Goal: Book appointment/travel/reservation

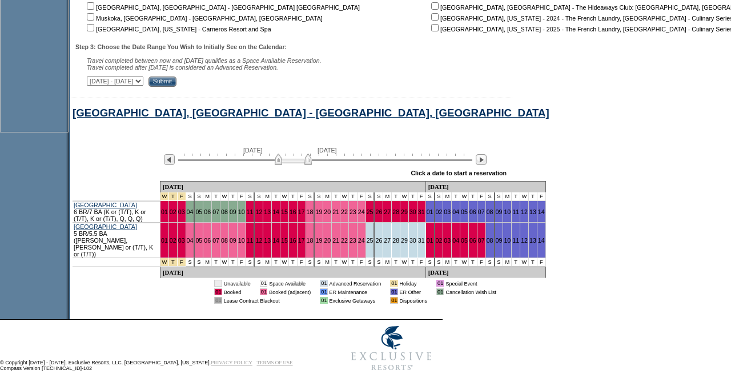
scroll to position [423, 0]
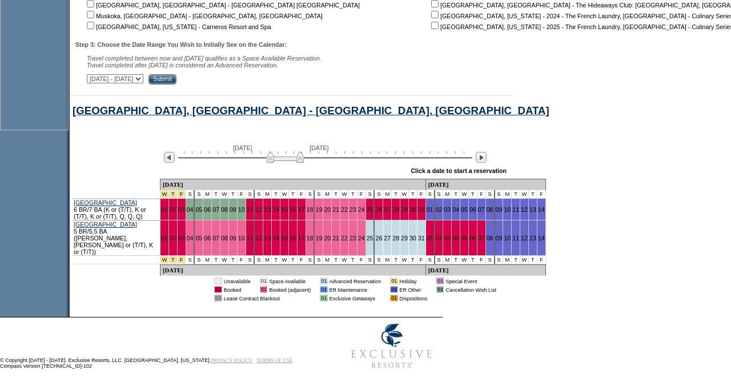
drag, startPoint x: 285, startPoint y: 162, endPoint x: 277, endPoint y: 162, distance: 8.0
click at [277, 162] on img at bounding box center [285, 156] width 37 height 11
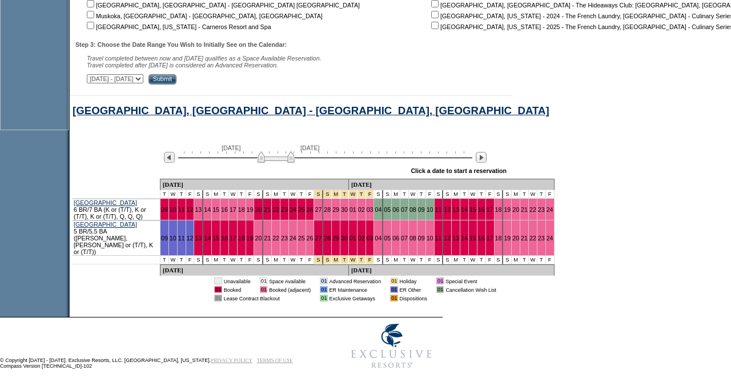
drag, startPoint x: 277, startPoint y: 162, endPoint x: 268, endPoint y: 162, distance: 9.1
click at [268, 162] on img at bounding box center [276, 156] width 37 height 11
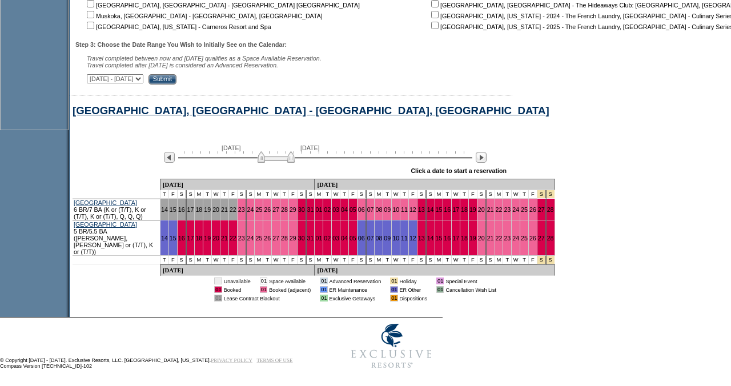
click at [295, 161] on img at bounding box center [276, 156] width 37 height 11
click at [298, 161] on img at bounding box center [279, 156] width 37 height 11
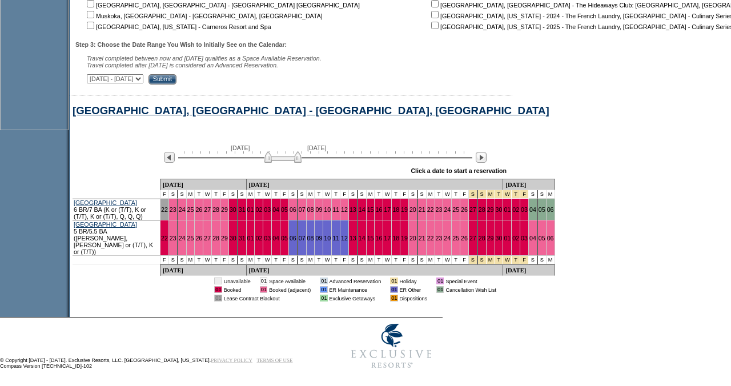
click at [302, 163] on img at bounding box center [283, 156] width 37 height 11
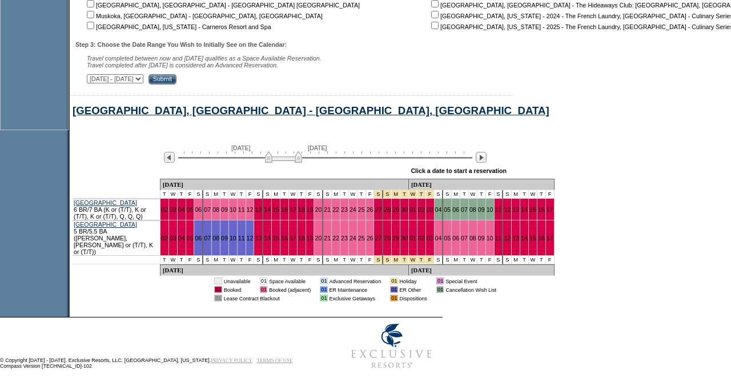
click at [302, 161] on img at bounding box center [283, 156] width 37 height 11
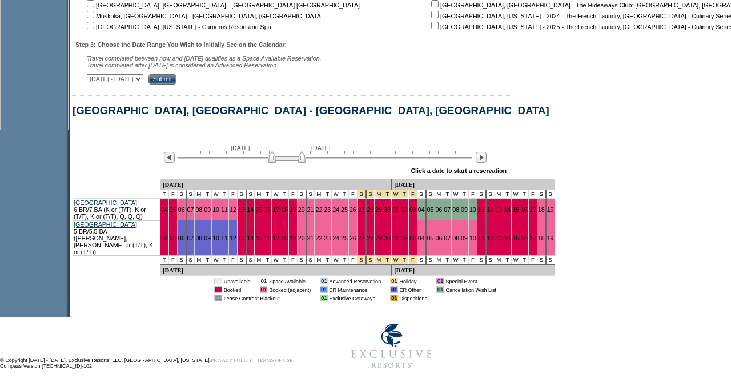
click at [306, 161] on img at bounding box center [287, 156] width 37 height 11
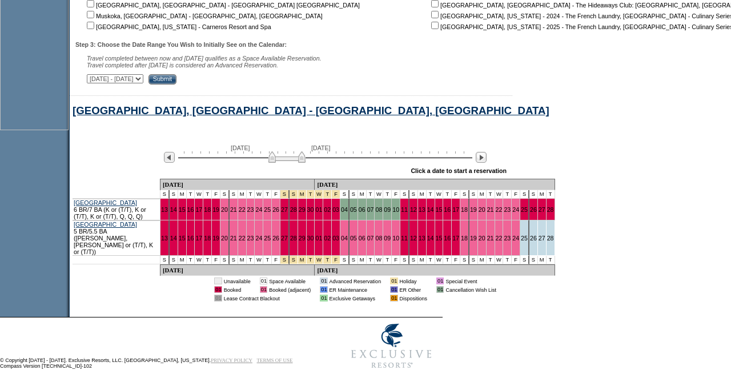
click at [306, 161] on img at bounding box center [287, 156] width 37 height 11
click at [307, 161] on img at bounding box center [288, 156] width 37 height 11
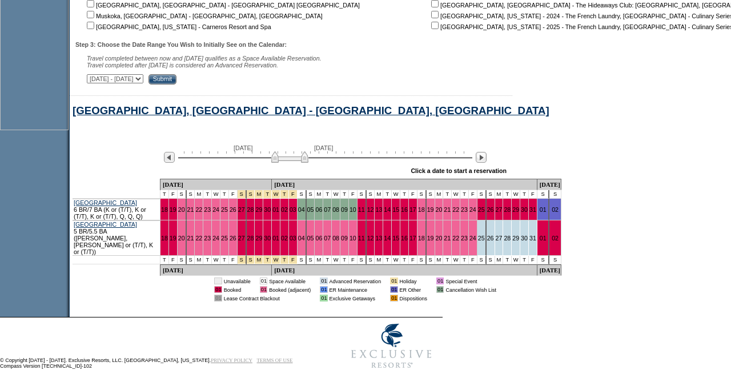
click at [309, 161] on img at bounding box center [289, 156] width 37 height 11
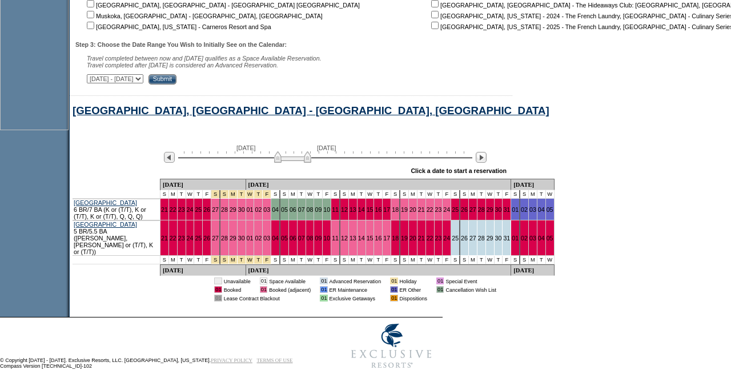
click at [311, 163] on img at bounding box center [292, 156] width 37 height 11
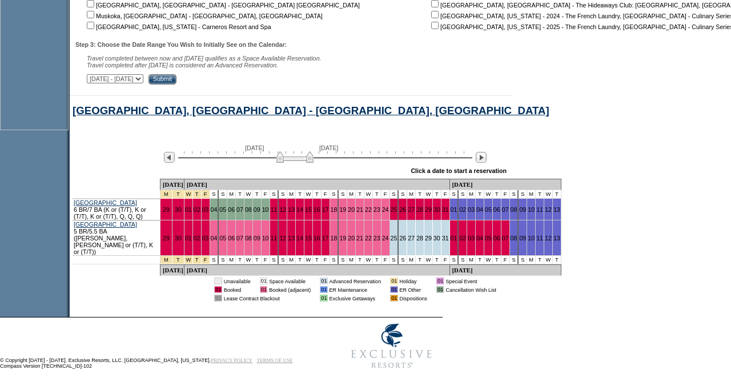
click at [314, 163] on img at bounding box center [295, 156] width 37 height 11
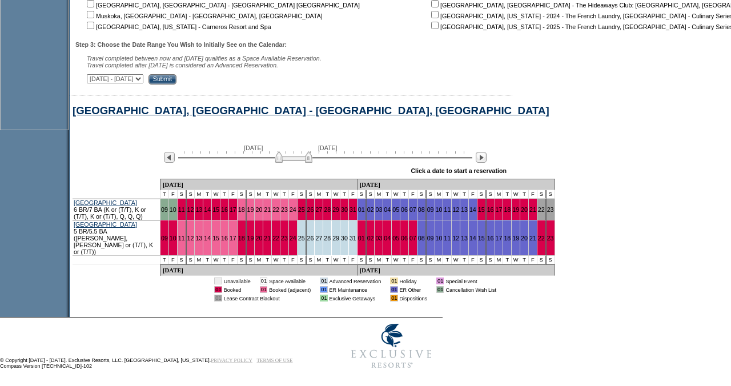
click at [313, 163] on img at bounding box center [293, 156] width 37 height 11
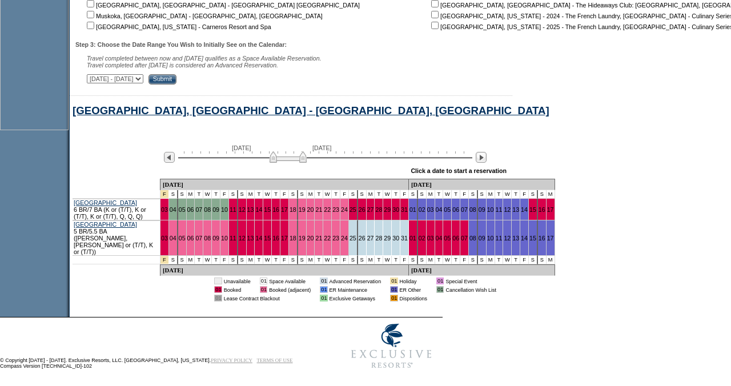
drag, startPoint x: 317, startPoint y: 163, endPoint x: 311, endPoint y: 164, distance: 5.7
click at [307, 163] on img at bounding box center [288, 156] width 37 height 11
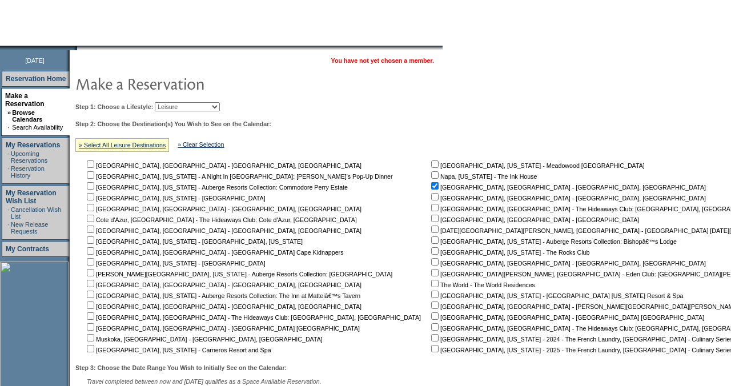
scroll to position [0, 0]
